Goal: Book appointment/travel/reservation

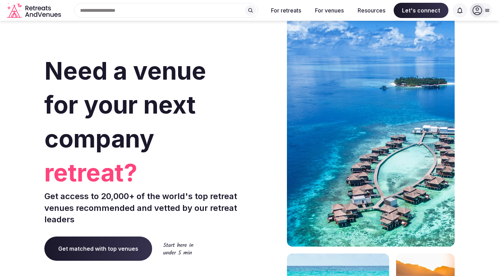
click at [211, 12] on input "text" at bounding box center [166, 10] width 184 height 15
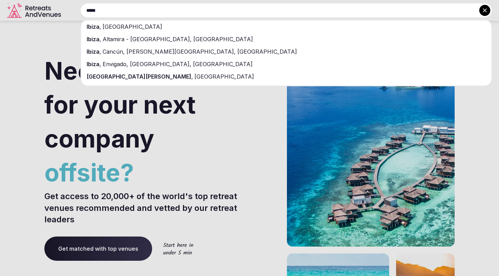
type input "*****"
click at [184, 28] on div "Ibiza , [GEOGRAPHIC_DATA]" at bounding box center [286, 26] width 411 height 12
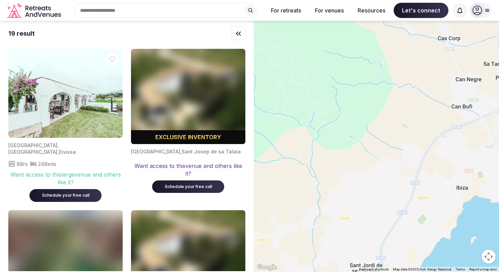
drag, startPoint x: 359, startPoint y: 137, endPoint x: 476, endPoint y: 172, distance: 122.7
click at [480, 173] on div at bounding box center [377, 146] width 246 height 251
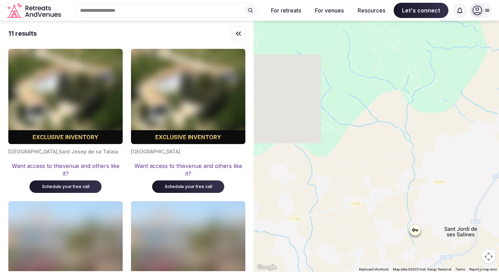
drag, startPoint x: 397, startPoint y: 226, endPoint x: 498, endPoint y: 191, distance: 107.1
click at [498, 191] on div at bounding box center [377, 146] width 246 height 251
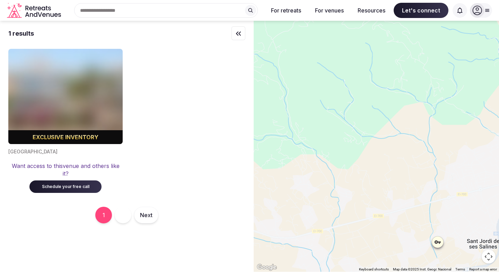
drag, startPoint x: 350, startPoint y: 169, endPoint x: 499, endPoint y: 206, distance: 153.9
click at [499, 205] on div at bounding box center [377, 146] width 246 height 251
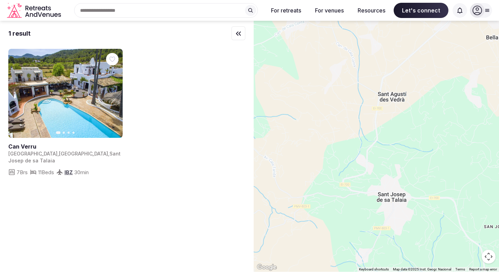
drag, startPoint x: 385, startPoint y: 165, endPoint x: 435, endPoint y: 191, distance: 56.2
click at [435, 191] on div at bounding box center [377, 146] width 246 height 251
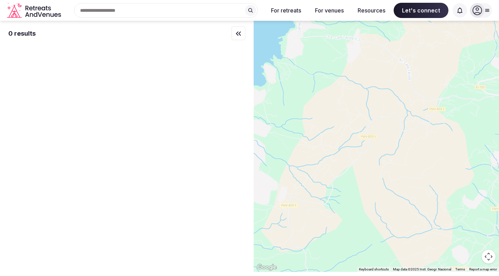
drag, startPoint x: 364, startPoint y: 180, endPoint x: 499, endPoint y: 85, distance: 164.8
click at [499, 85] on div at bounding box center [377, 146] width 246 height 251
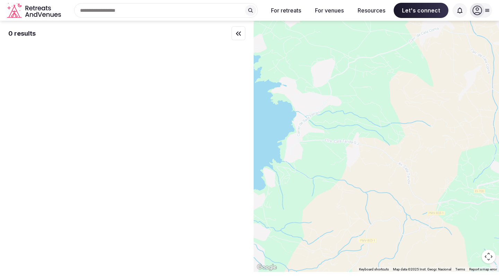
drag, startPoint x: 387, startPoint y: 53, endPoint x: 387, endPoint y: 155, distance: 102.0
click at [387, 155] on div at bounding box center [377, 146] width 246 height 251
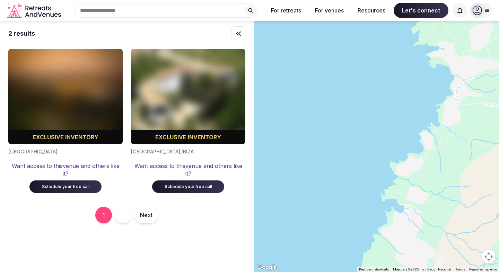
drag, startPoint x: 322, startPoint y: 153, endPoint x: 481, endPoint y: 117, distance: 163.2
click at [481, 117] on div at bounding box center [377, 146] width 246 height 251
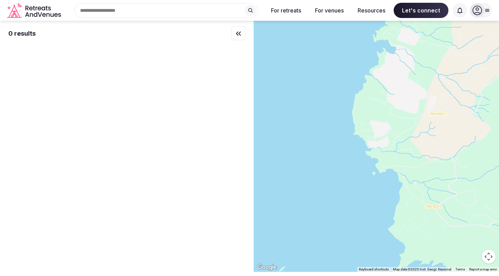
drag, startPoint x: 445, startPoint y: 190, endPoint x: 436, endPoint y: 31, distance: 160.1
click at [437, 31] on div at bounding box center [377, 146] width 246 height 251
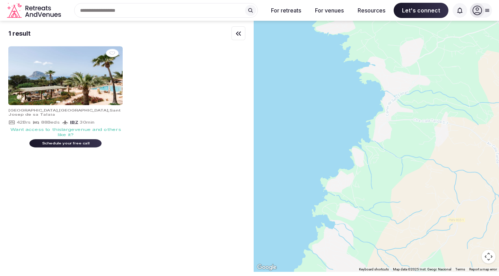
drag, startPoint x: 436, startPoint y: 31, endPoint x: 370, endPoint y: 220, distance: 200.8
click at [370, 220] on div at bounding box center [377, 146] width 246 height 251
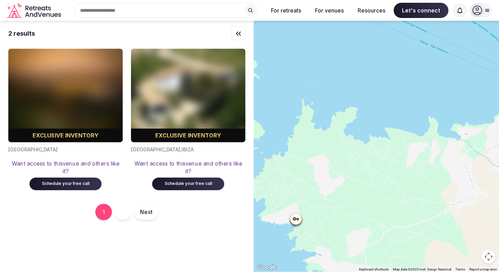
drag, startPoint x: 434, startPoint y: 128, endPoint x: 404, endPoint y: 256, distance: 130.9
click at [404, 257] on div at bounding box center [377, 146] width 246 height 251
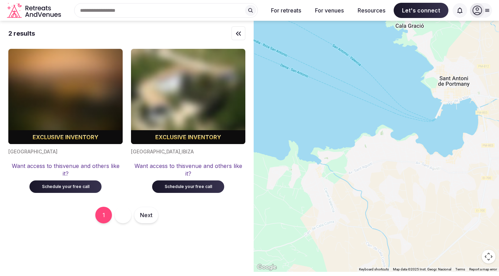
drag, startPoint x: 394, startPoint y: 187, endPoint x: 275, endPoint y: 211, distance: 122.0
click at [275, 211] on div at bounding box center [377, 146] width 246 height 251
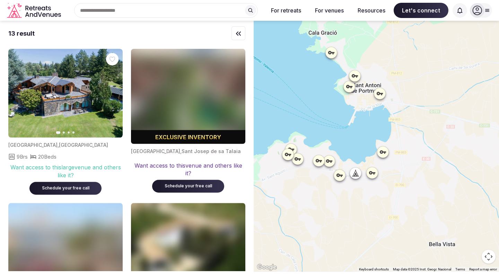
drag, startPoint x: 399, startPoint y: 151, endPoint x: 311, endPoint y: 158, distance: 87.3
click at [311, 158] on div at bounding box center [377, 146] width 246 height 251
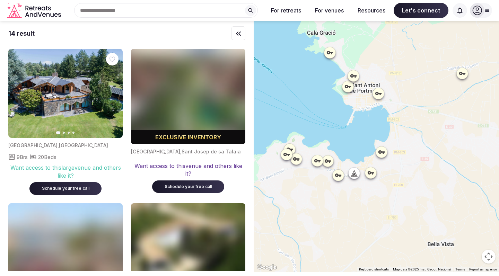
click at [355, 175] on icon at bounding box center [355, 175] width 2 height 2
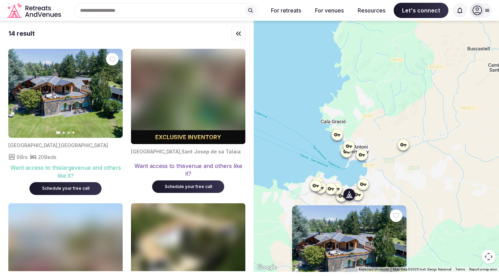
click at [109, 94] on button "Next slide" at bounding box center [113, 93] width 11 height 11
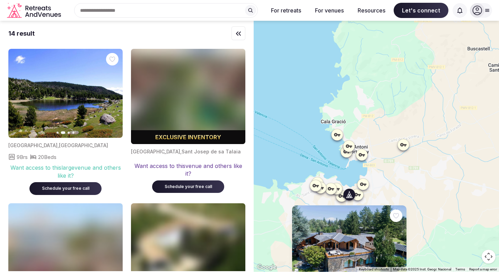
click at [109, 94] on button "Next slide" at bounding box center [113, 93] width 11 height 11
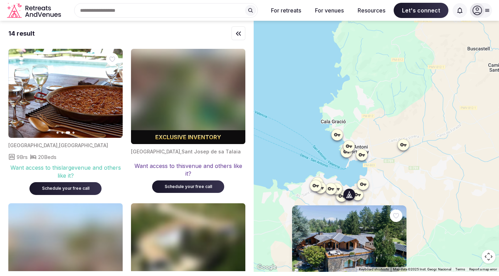
click at [109, 94] on button "Next slide" at bounding box center [113, 93] width 11 height 11
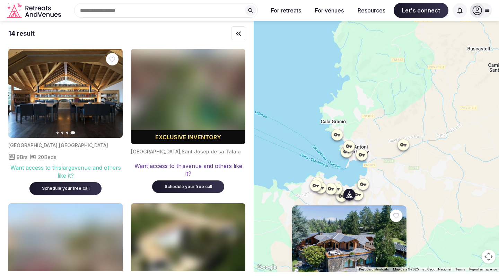
click at [320, 186] on div at bounding box center [315, 185] width 11 height 11
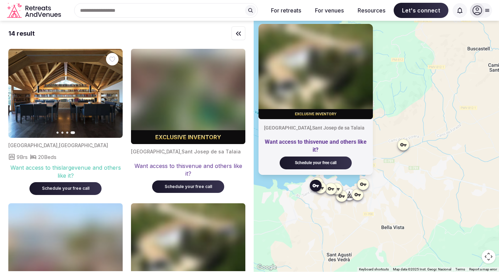
click at [485, 11] on icon at bounding box center [488, 11] width 6 height 6
